Goal: Check status: Check status

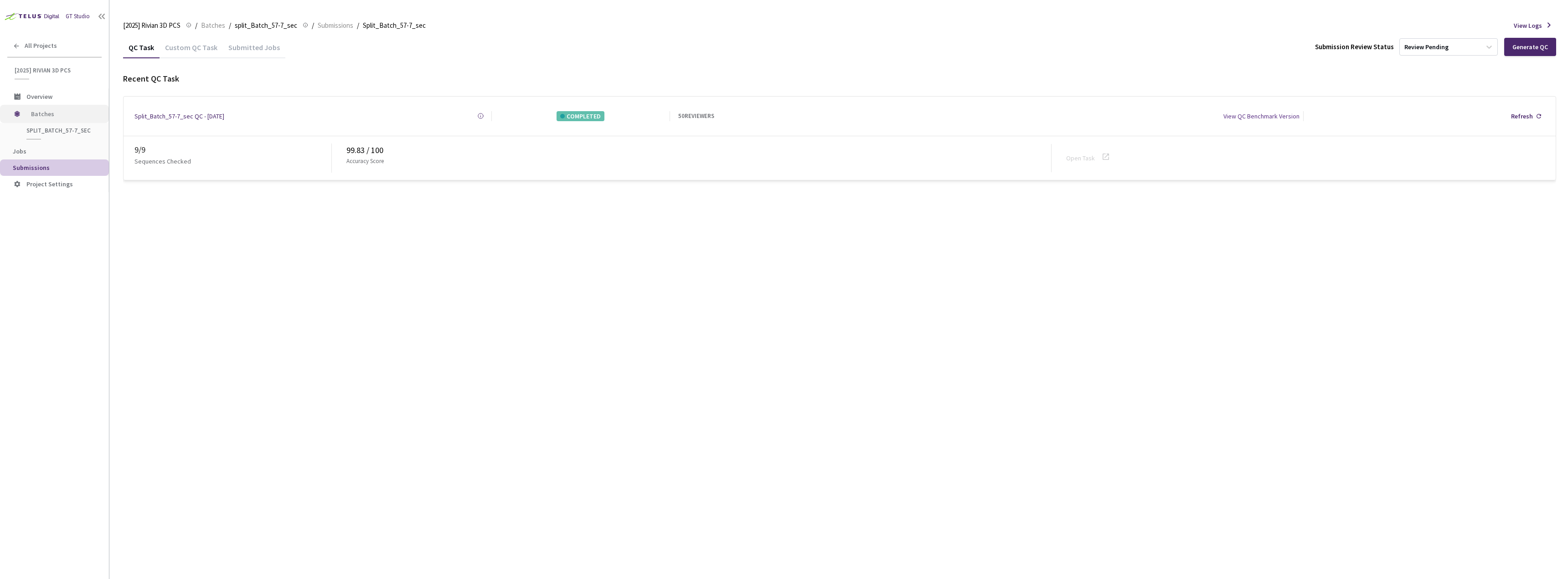
click at [58, 120] on span "Batches" at bounding box center [62, 113] width 62 height 18
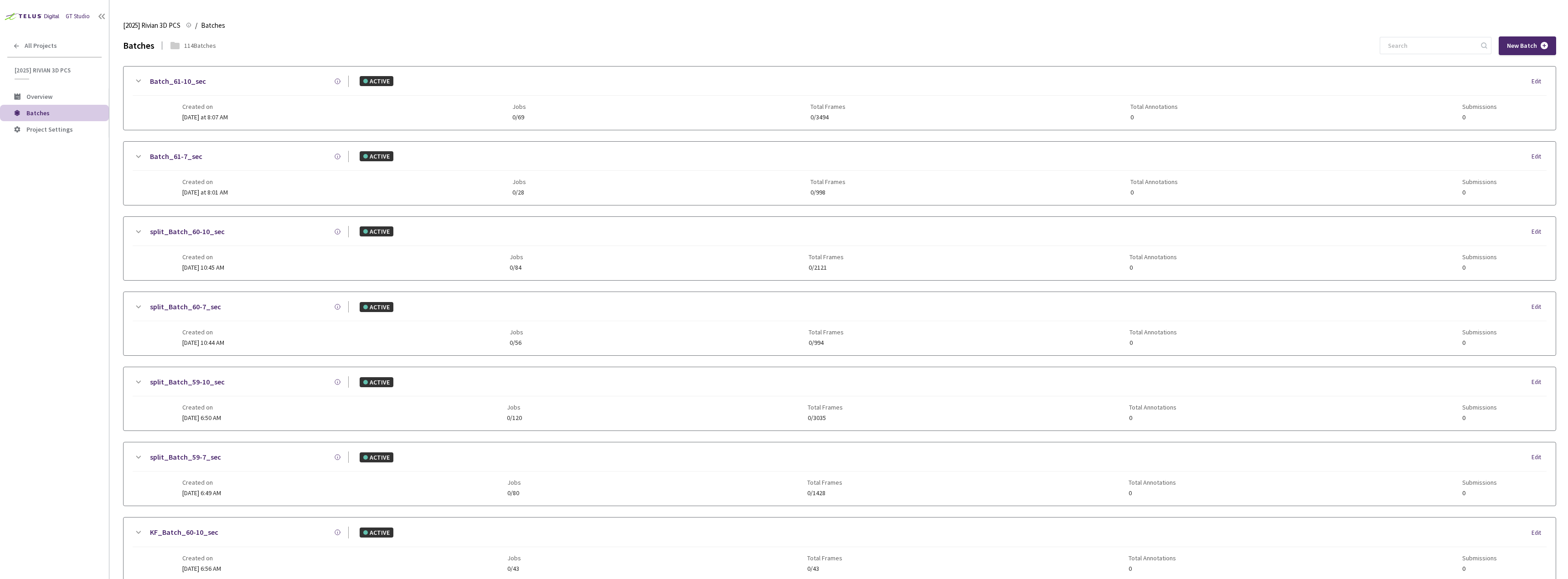
click at [1408, 36] on div "[2025] Rivian 3D PCS [2025] Rivian 3D PCS / Batches Batches" at bounding box center [839, 25] width 1433 height 22
click at [1408, 36] on div "[2025] Rivian 3D PCS [2025] Rivian 3D PCS / Batches Batches Batches 114 Batches…" at bounding box center [839, 296] width 1433 height 565
click at [1413, 42] on input at bounding box center [1431, 45] width 97 height 16
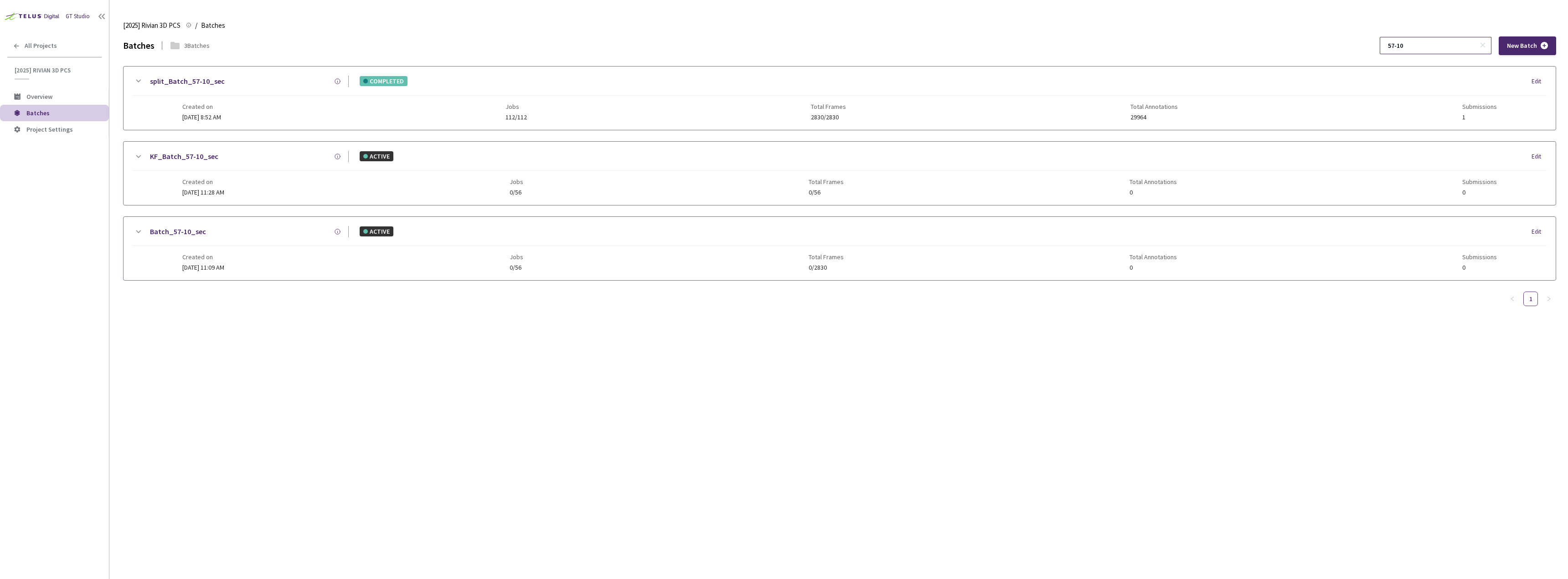
type input "57-10"
click at [649, 94] on div "split_Batch_57-10_sec COMPLETED Edit" at bounding box center [839, 86] width 1414 height 20
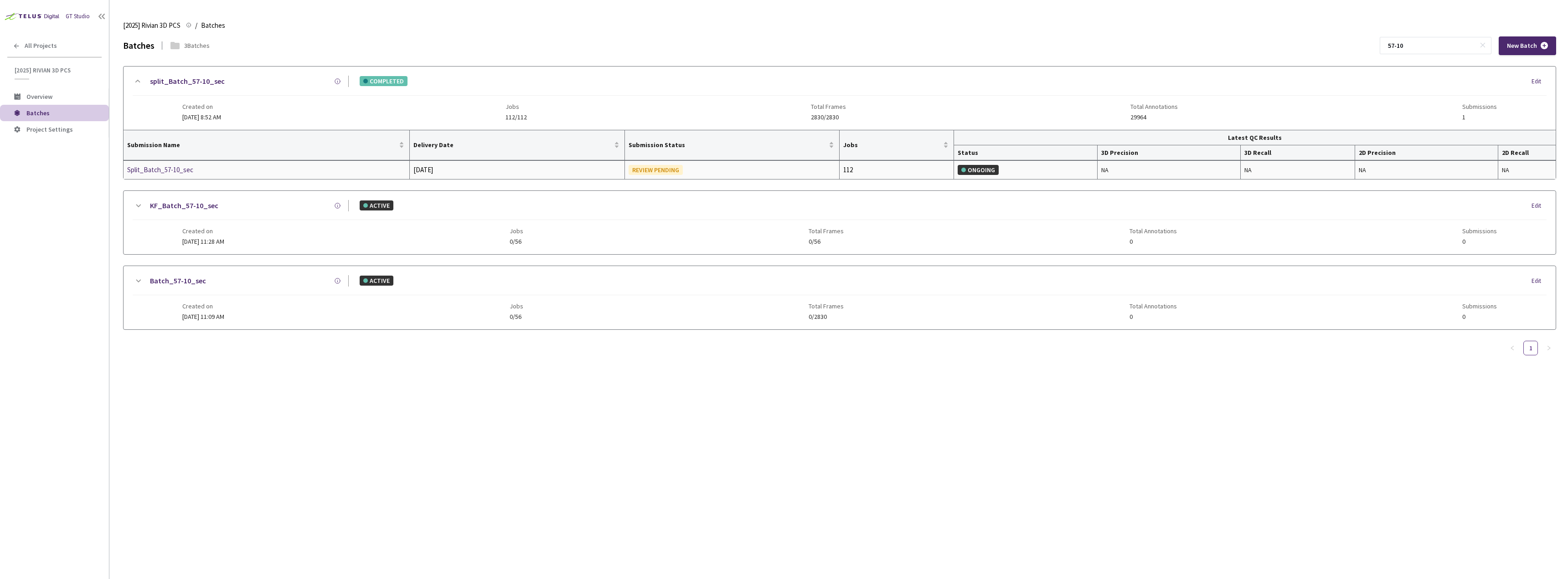
click at [155, 170] on div "Split_Batch_57-10_sec" at bounding box center [175, 170] width 97 height 11
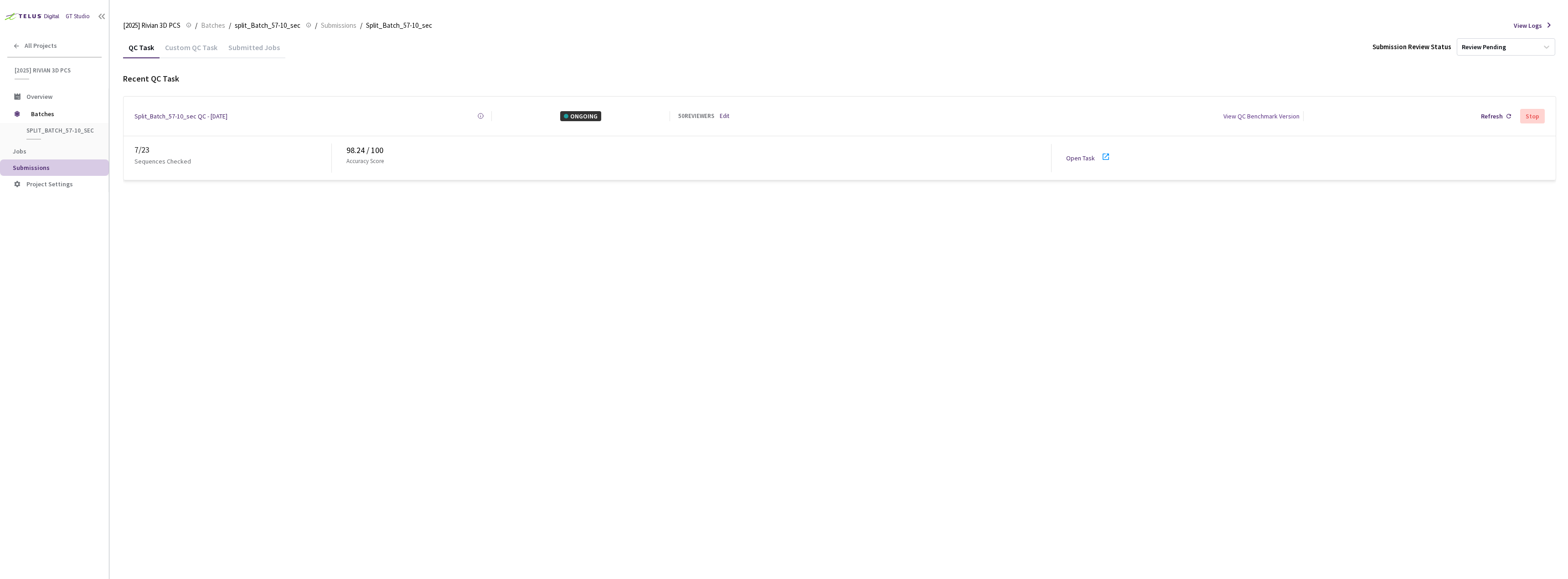
click at [1084, 159] on div "Open Task" at bounding box center [1091, 157] width 51 height 14
